Goal: Find specific page/section: Find specific page/section

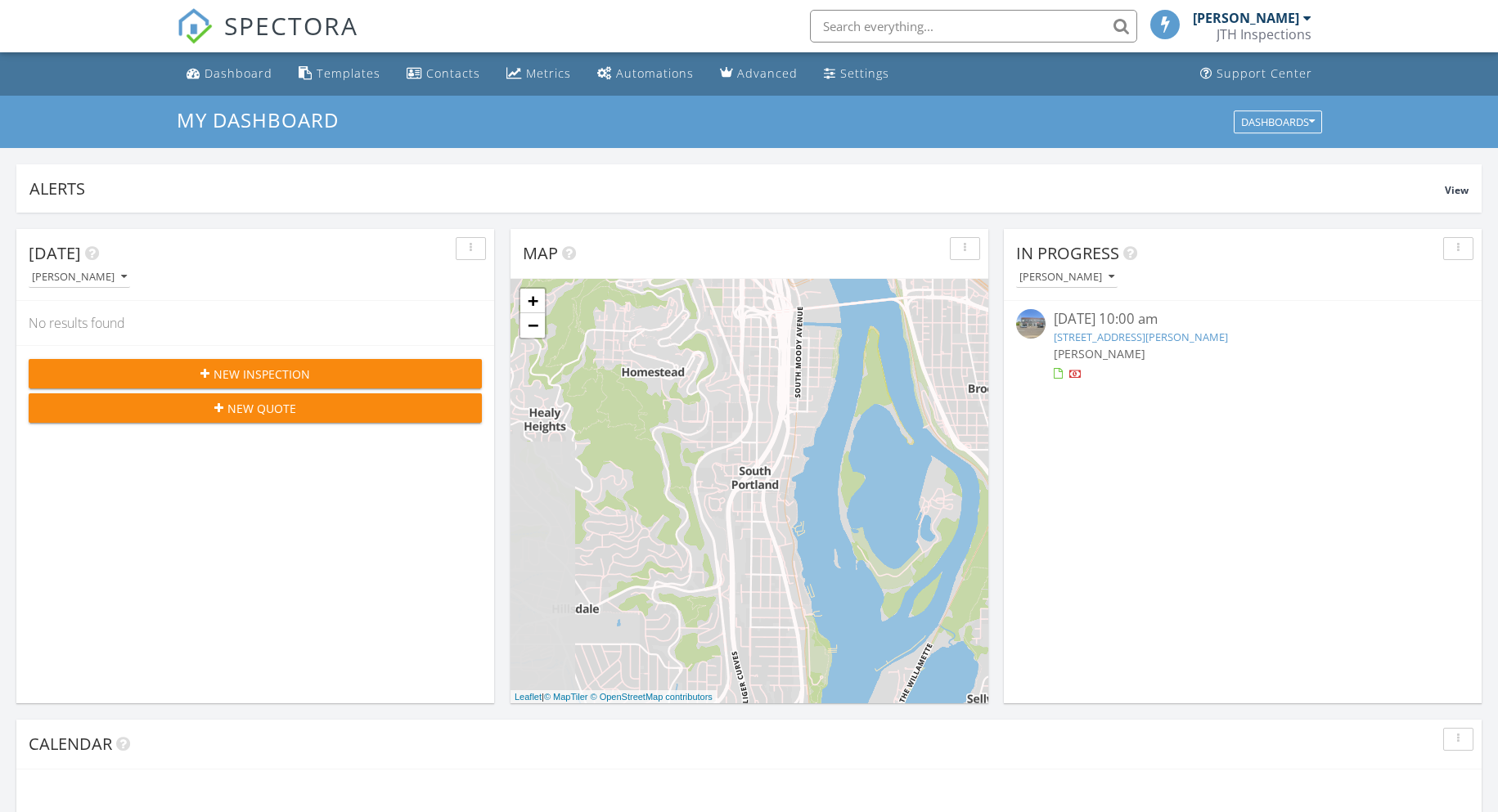
scroll to position [8, 8]
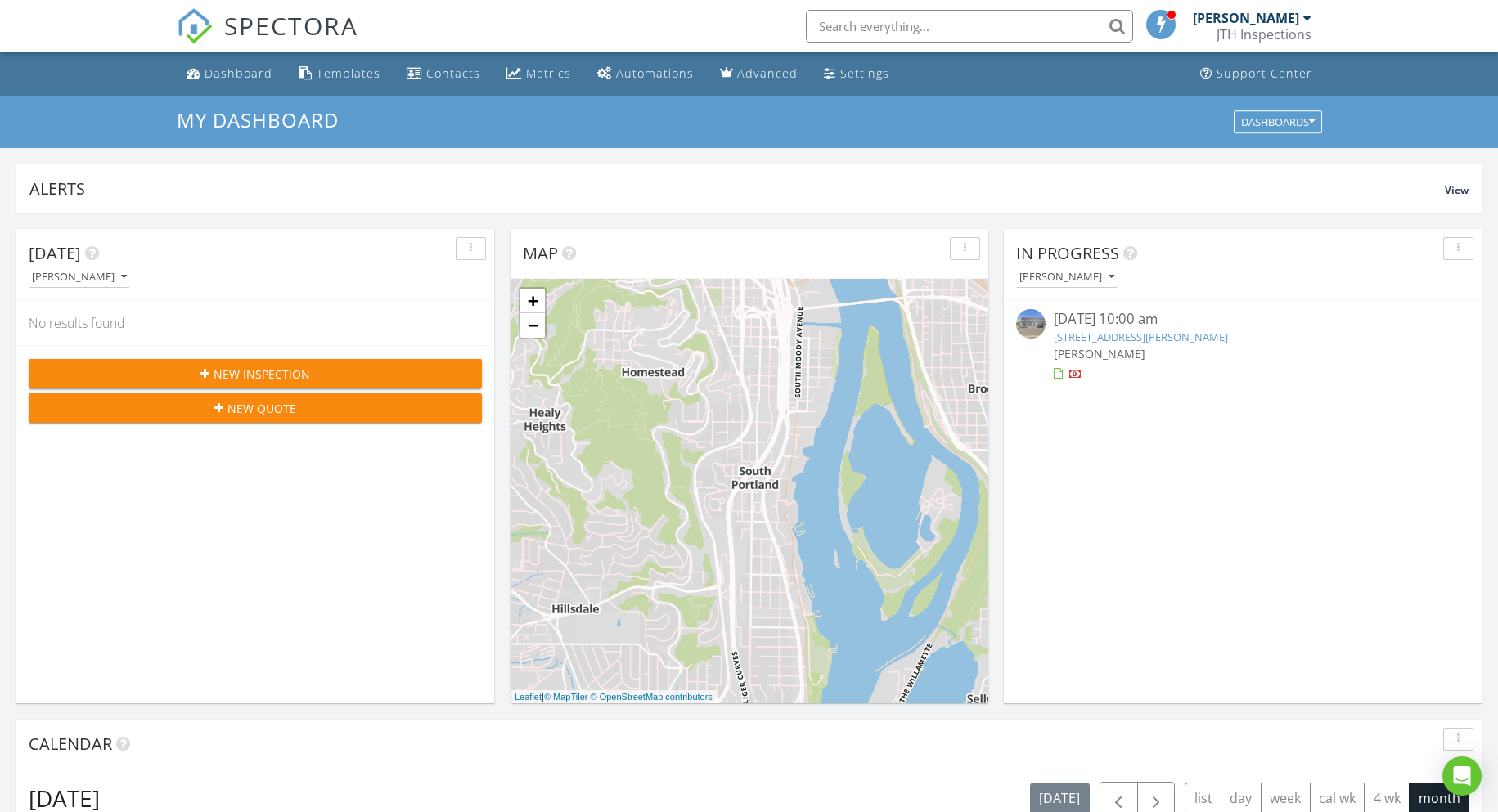
click at [1188, 338] on link "[STREET_ADDRESS][PERSON_NAME]" at bounding box center [1141, 337] width 174 height 15
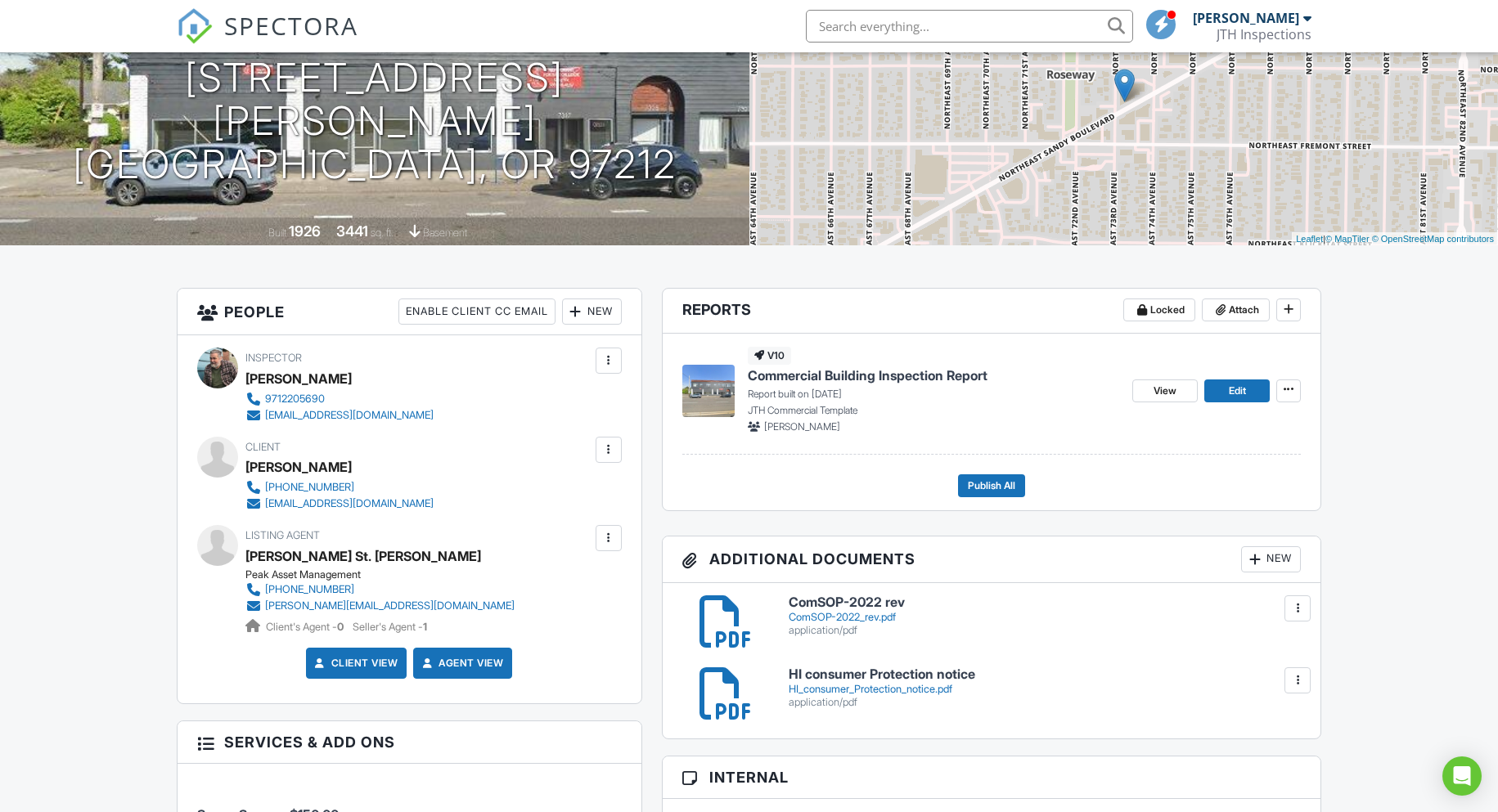
scroll to position [245, 0]
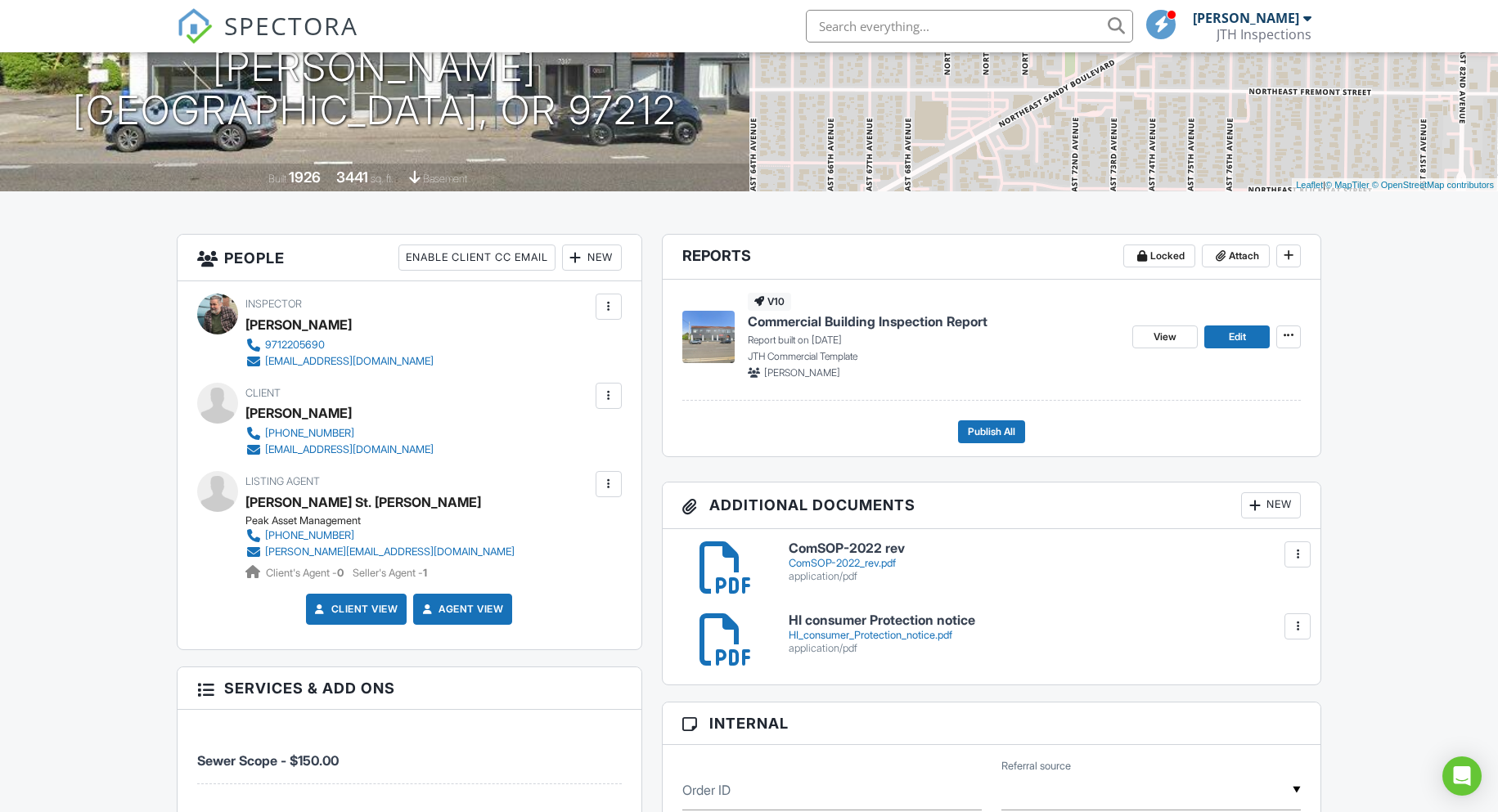
click at [1176, 32] on div at bounding box center [1161, 24] width 29 height 29
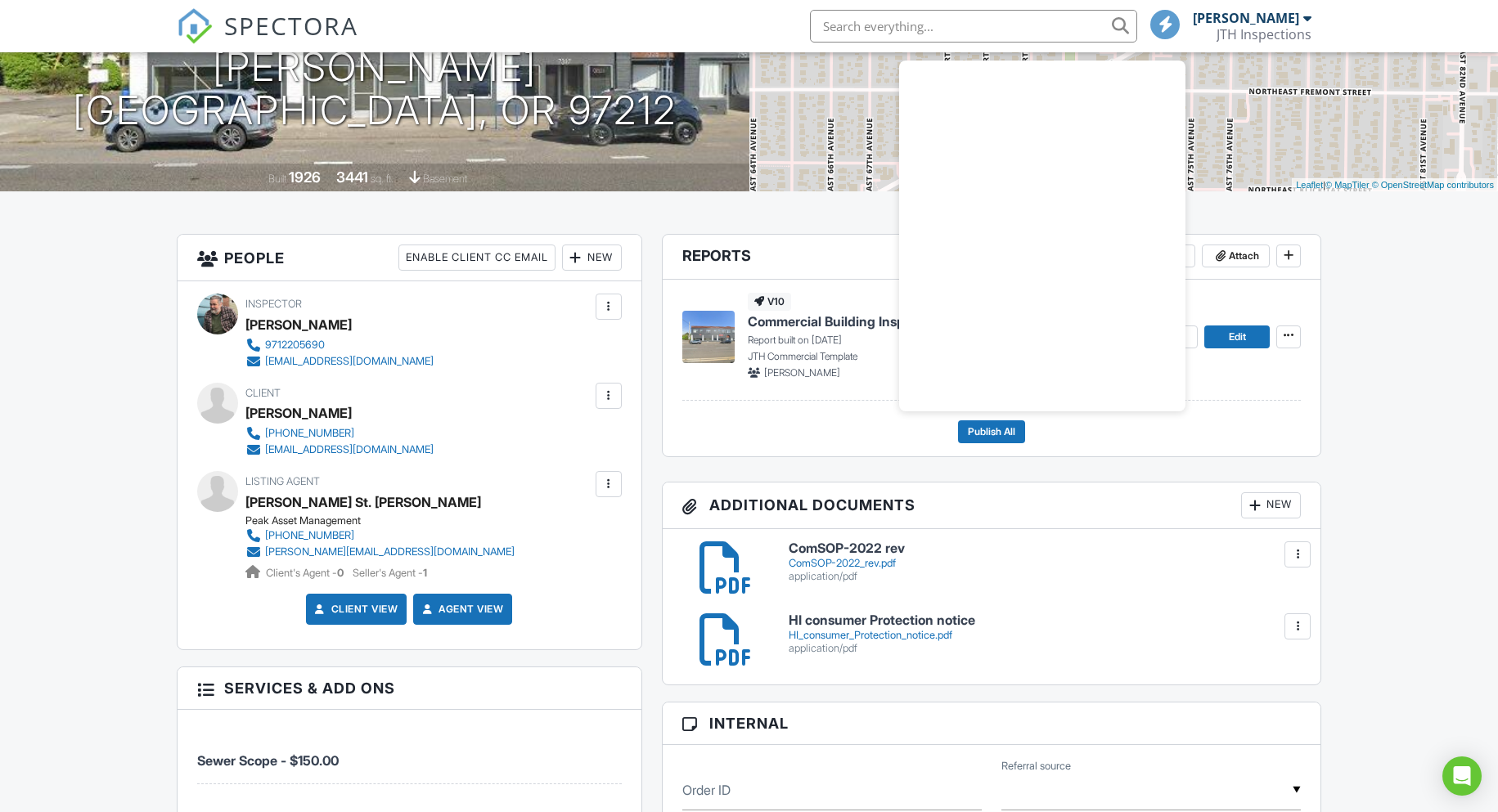
click at [795, 324] on span "Commercial Building Inspection Report" at bounding box center [867, 321] width 240 height 18
